Goal: Task Accomplishment & Management: Use online tool/utility

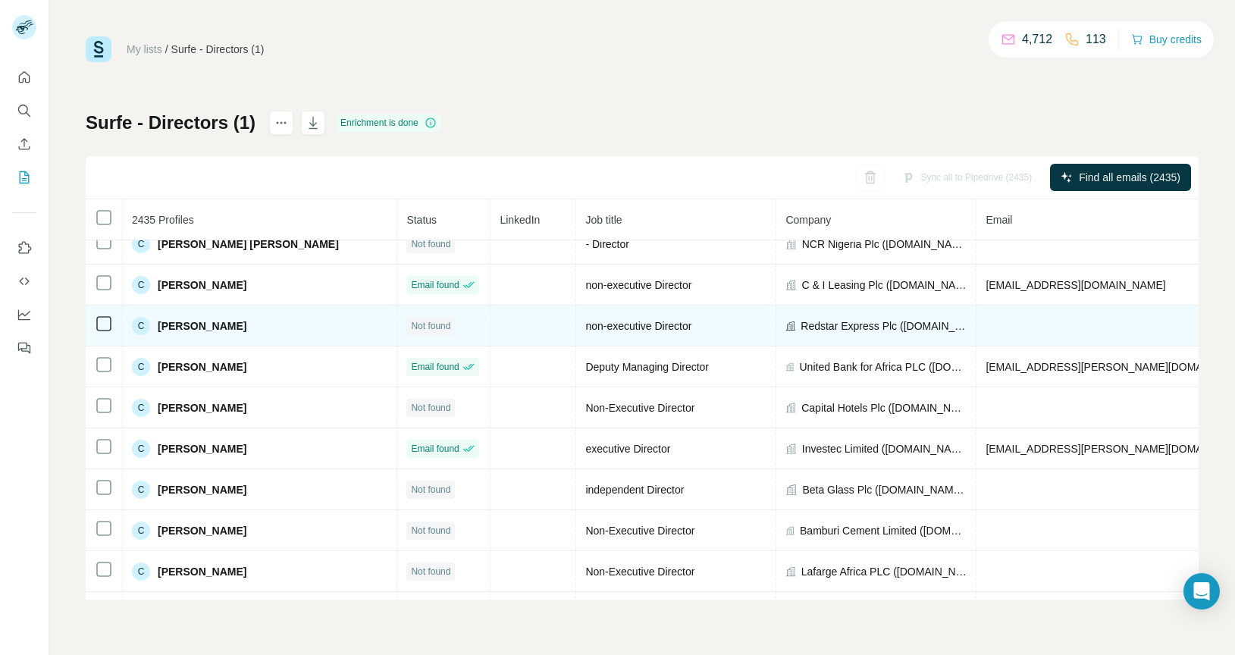
scroll to position [20207, 0]
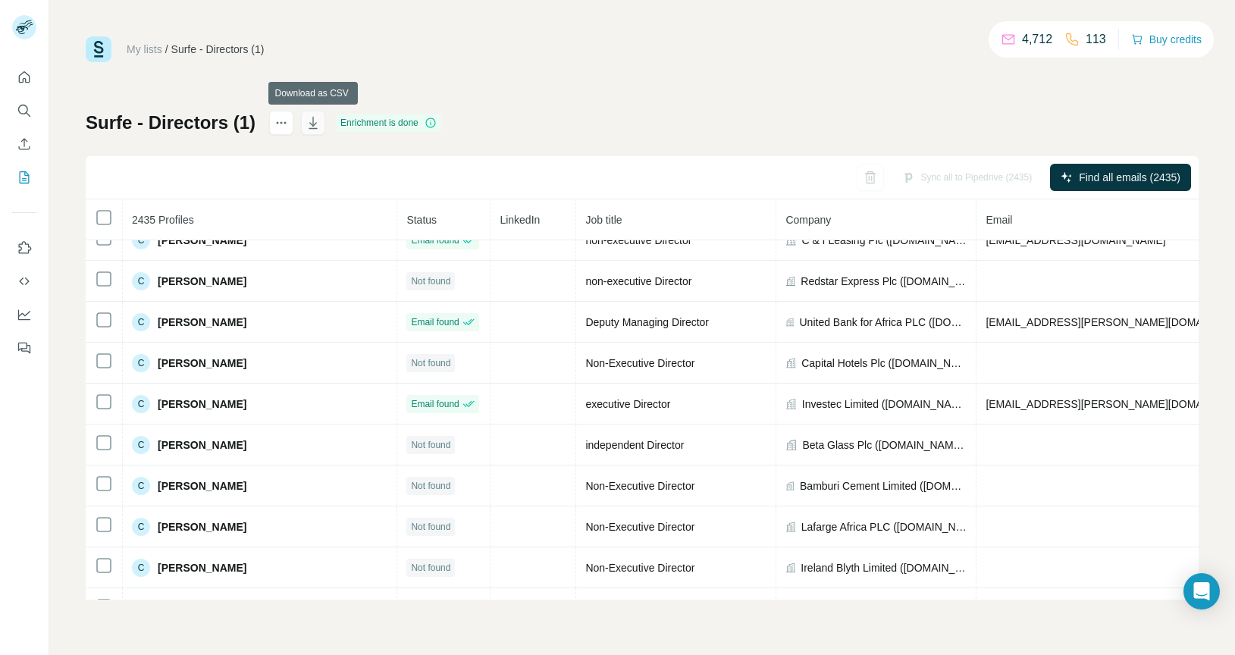
click at [313, 123] on icon "button" at bounding box center [313, 123] width 8 height 12
click at [285, 122] on icon "actions" at bounding box center [285, 123] width 2 height 2
click at [310, 93] on div "My lists / Surfe - Directors (1) 4,712 113 Buy credits Surfe - Directors (1) En…" at bounding box center [642, 317] width 1113 height 563
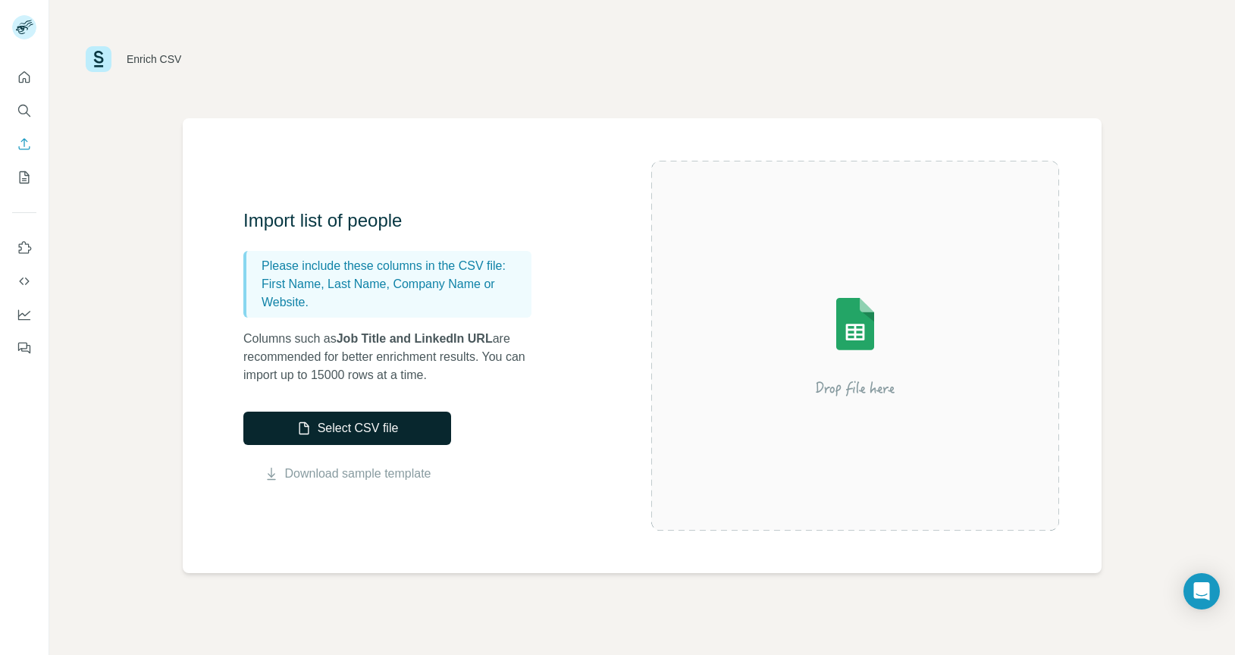
click at [323, 425] on button "Select CSV file" at bounding box center [347, 428] width 208 height 33
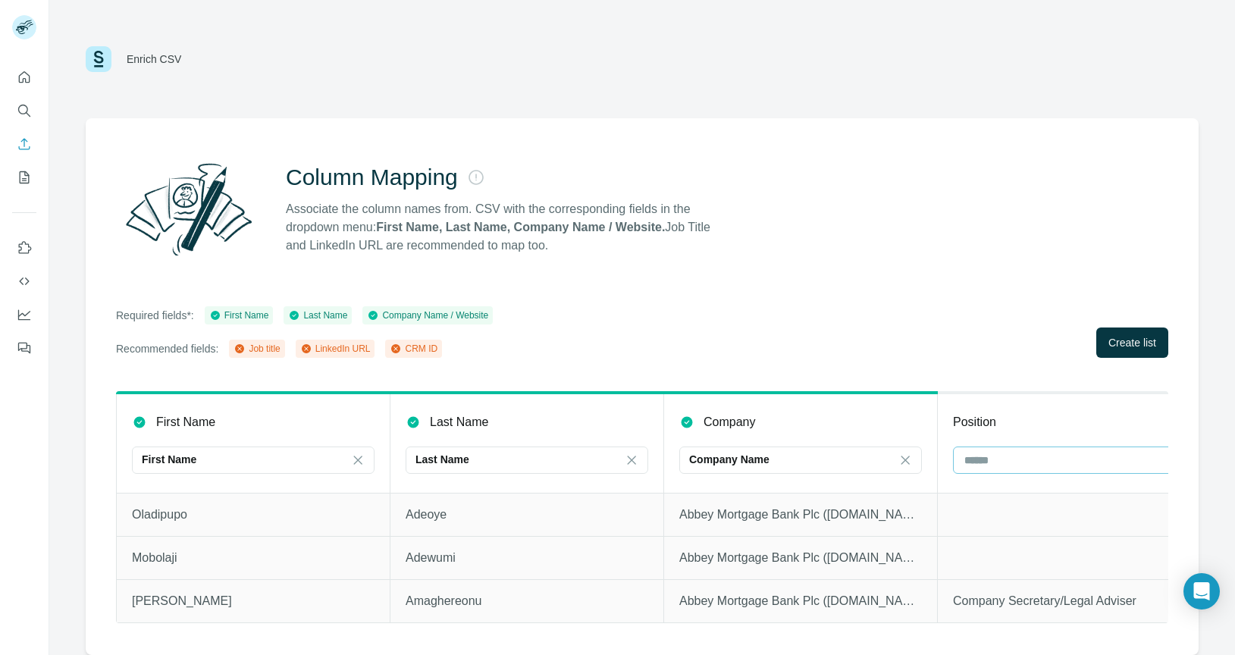
click at [1012, 462] on input at bounding box center [1065, 460] width 205 height 17
click at [1010, 522] on div "Job title" at bounding box center [1074, 521] width 217 height 15
click at [1148, 347] on span "Create list" at bounding box center [1133, 342] width 48 height 15
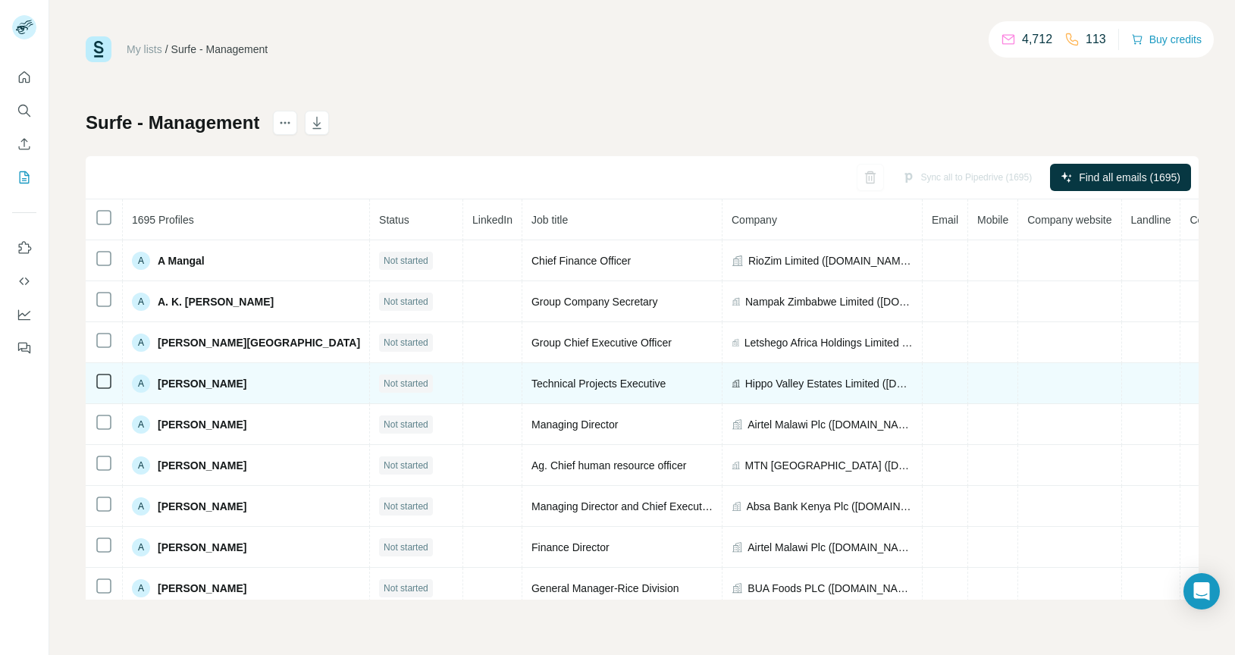
scroll to position [3, 0]
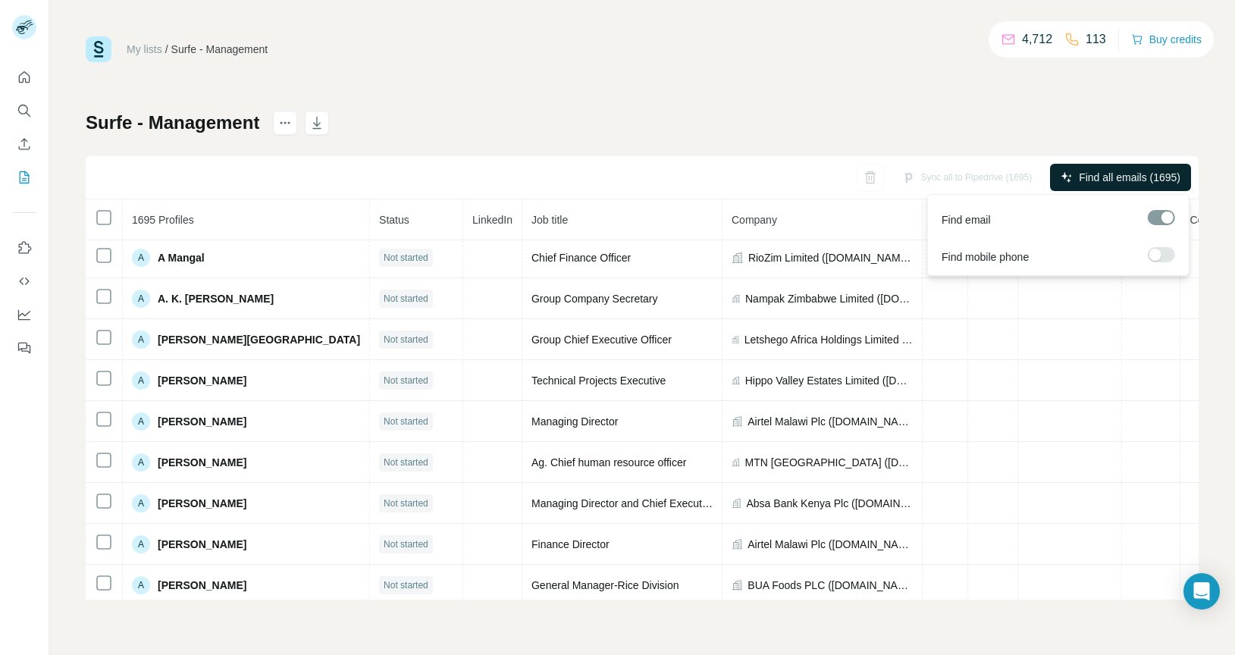
click at [1126, 171] on span "Find all emails (1695)" at bounding box center [1130, 177] width 102 height 15
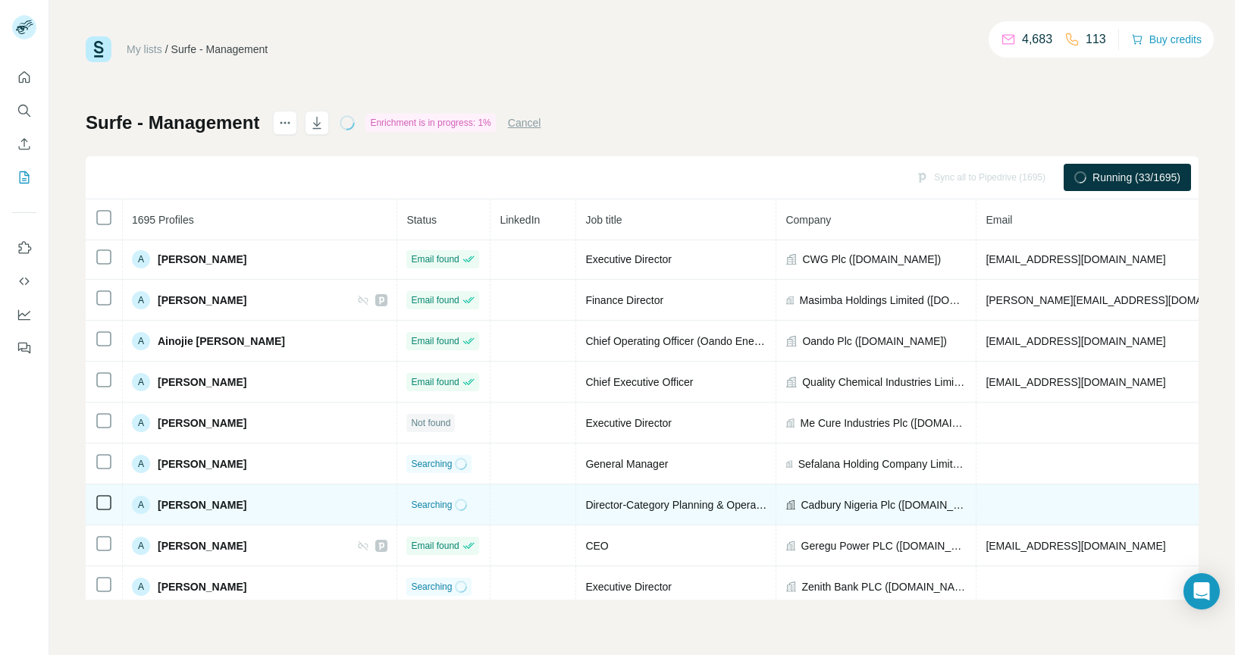
scroll to position [2869, 0]
